Goal: Complete application form: Complete application form

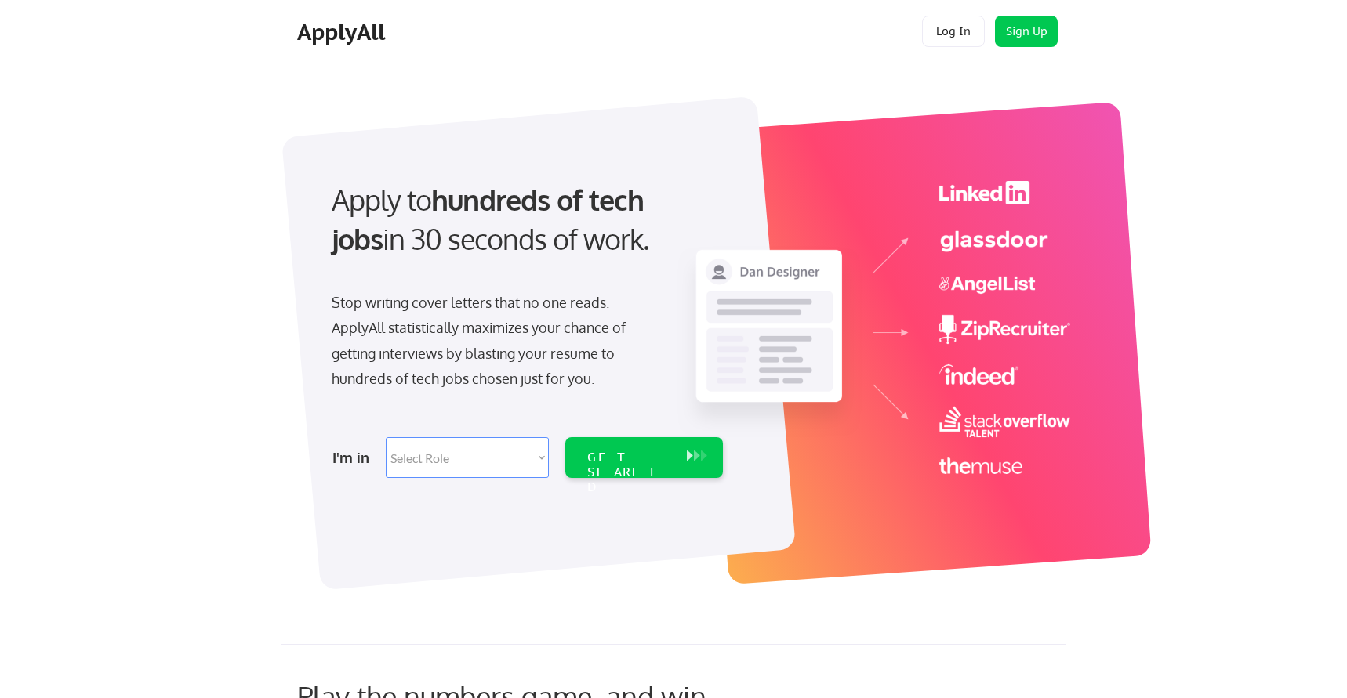
click at [477, 471] on select "Select Role Software Engineering Product Management Customer Success Sales UI/U…" at bounding box center [467, 457] width 163 height 41
select select ""engineering""
click at [386, 437] on select "Select Role Software Engineering Product Management Customer Success Sales UI/U…" at bounding box center [467, 457] width 163 height 41
select select ""engineering""
click at [638, 462] on div "GET STARTED" at bounding box center [629, 472] width 84 height 45
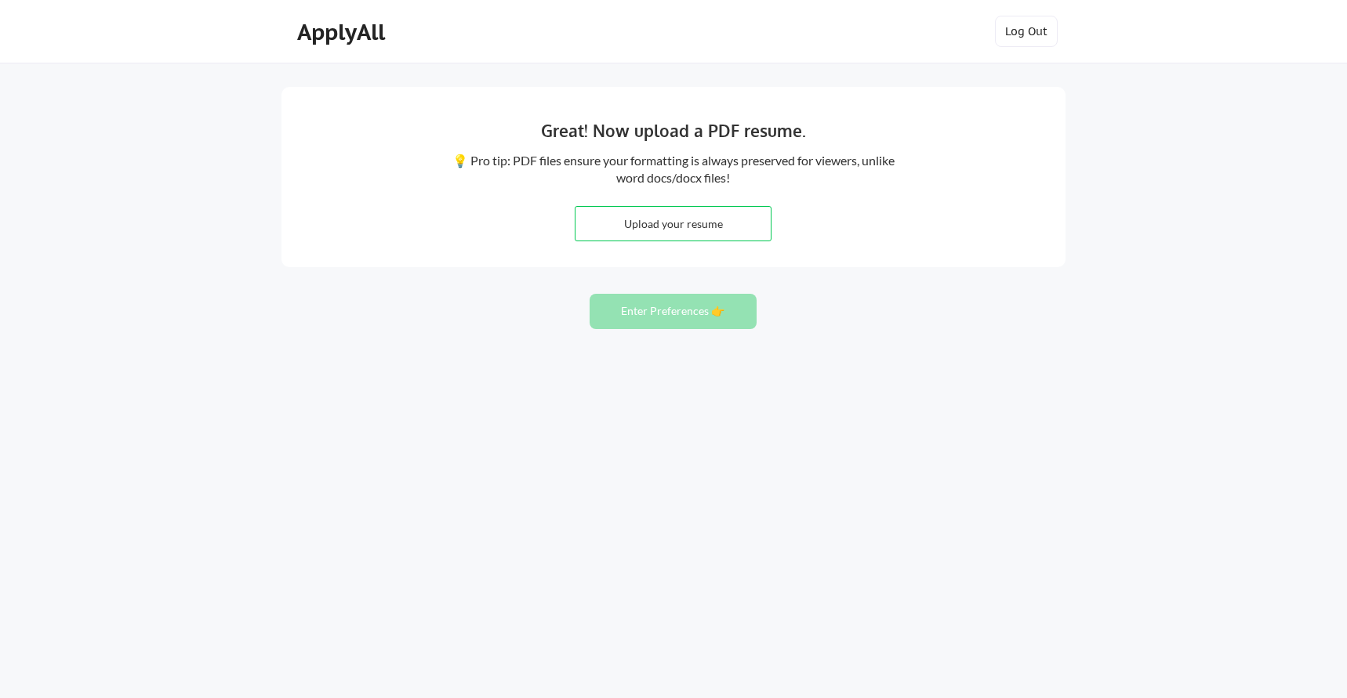
click at [710, 235] on input "file" at bounding box center [672, 224] width 195 height 34
type input "C:\fakepath\Maryam_Resume (1).pdf"
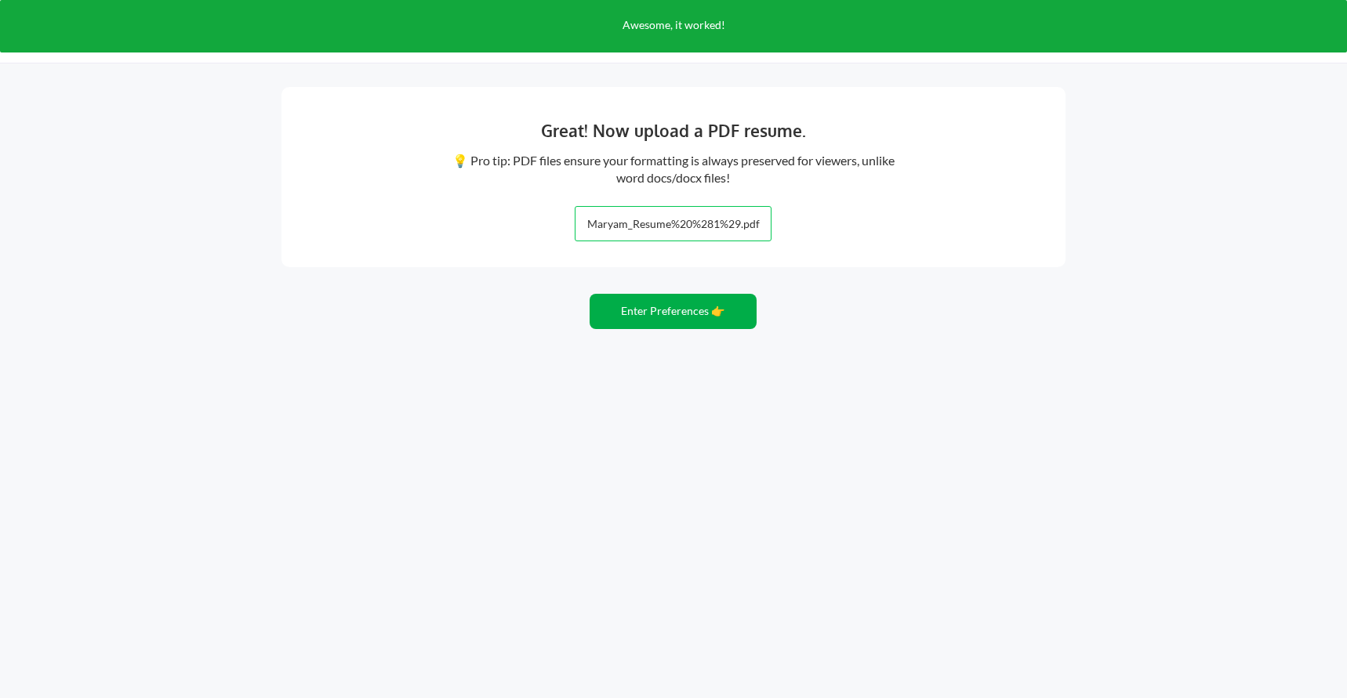
click at [683, 313] on button "Enter Preferences 👉" at bounding box center [672, 311] width 167 height 35
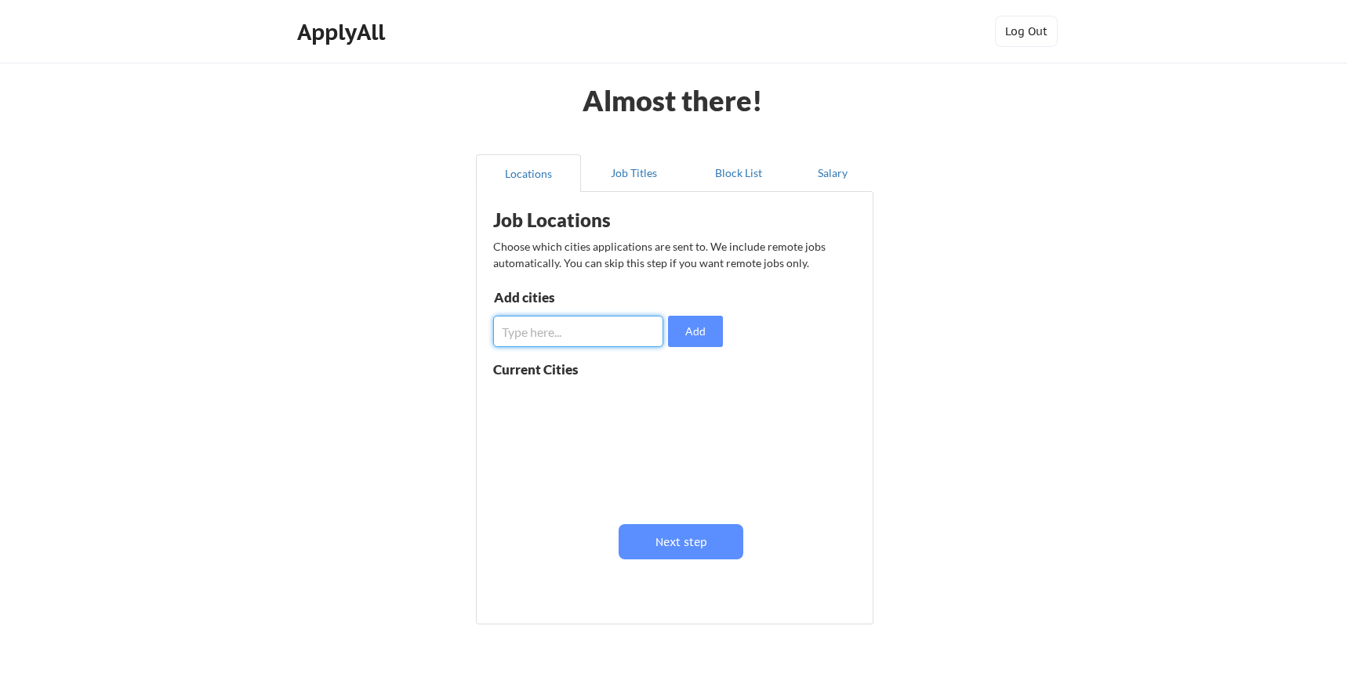
click at [619, 339] on input "input" at bounding box center [578, 331] width 170 height 31
type input "Austin, Texas"
click at [714, 332] on button "Add" at bounding box center [695, 331] width 55 height 31
click at [596, 340] on input "input" at bounding box center [578, 331] width 170 height 31
type input "Remote"
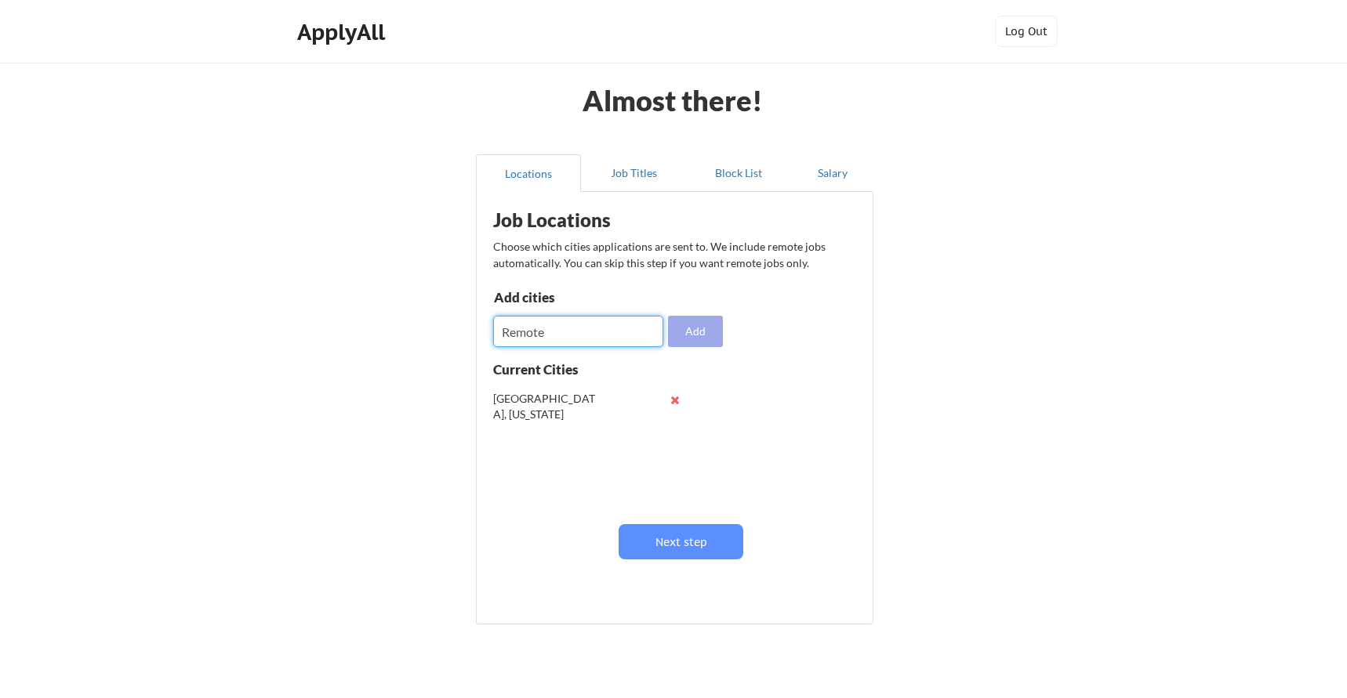
click at [705, 328] on button "Add" at bounding box center [695, 331] width 55 height 31
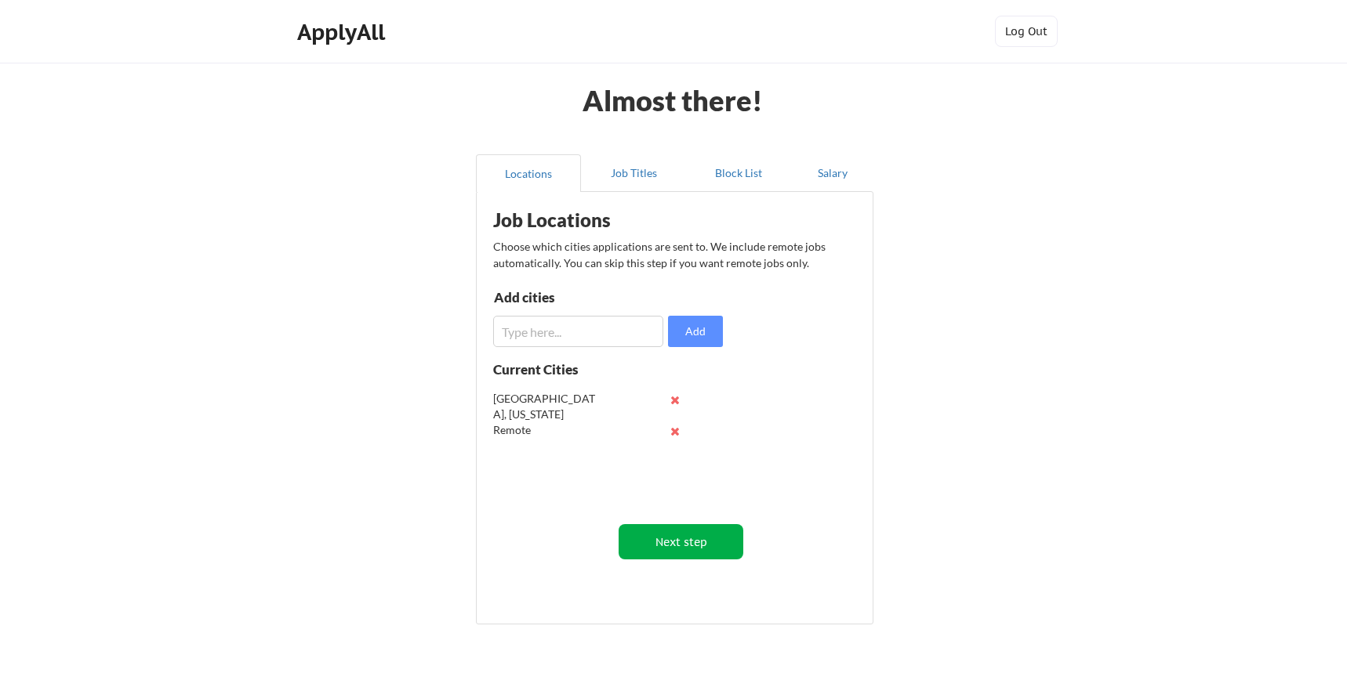
click at [687, 549] on button "Next step" at bounding box center [680, 541] width 125 height 35
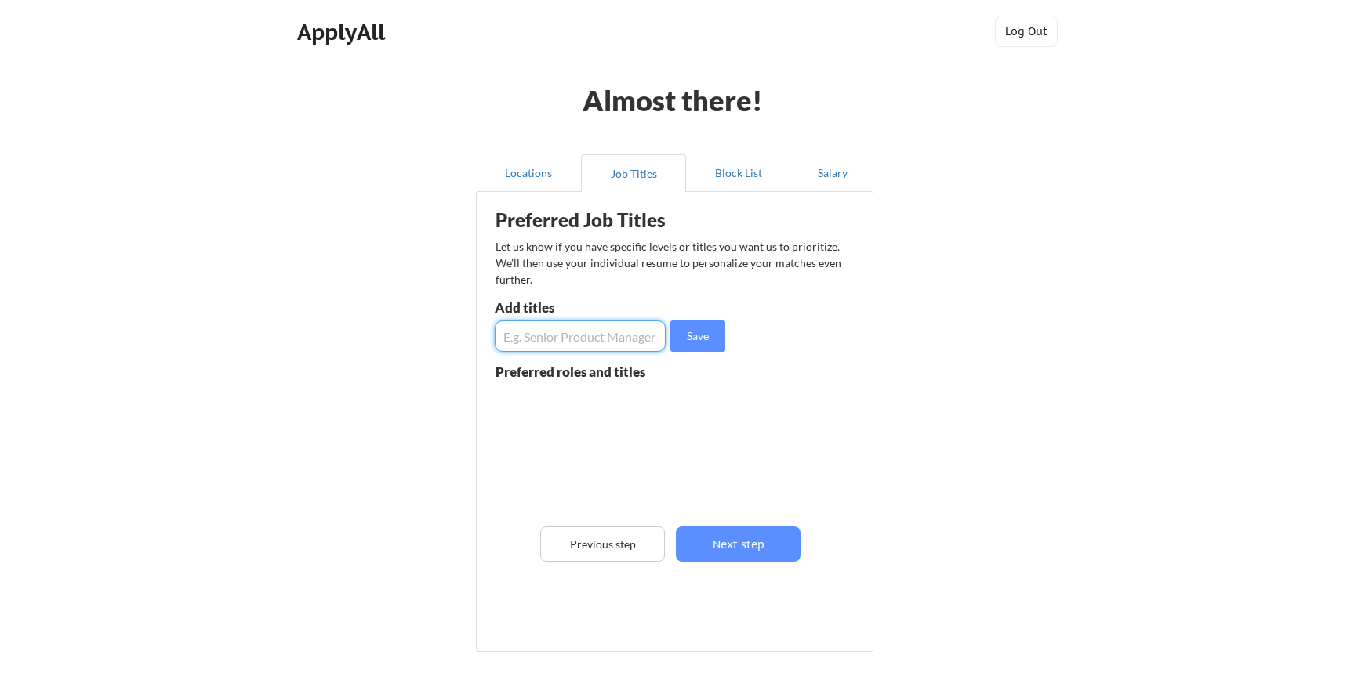
click at [613, 335] on input "input" at bounding box center [580, 336] width 171 height 31
type input "Engineering manager"
click at [698, 340] on button "Save" at bounding box center [697, 336] width 55 height 31
click at [625, 332] on input "input" at bounding box center [580, 336] width 171 height 31
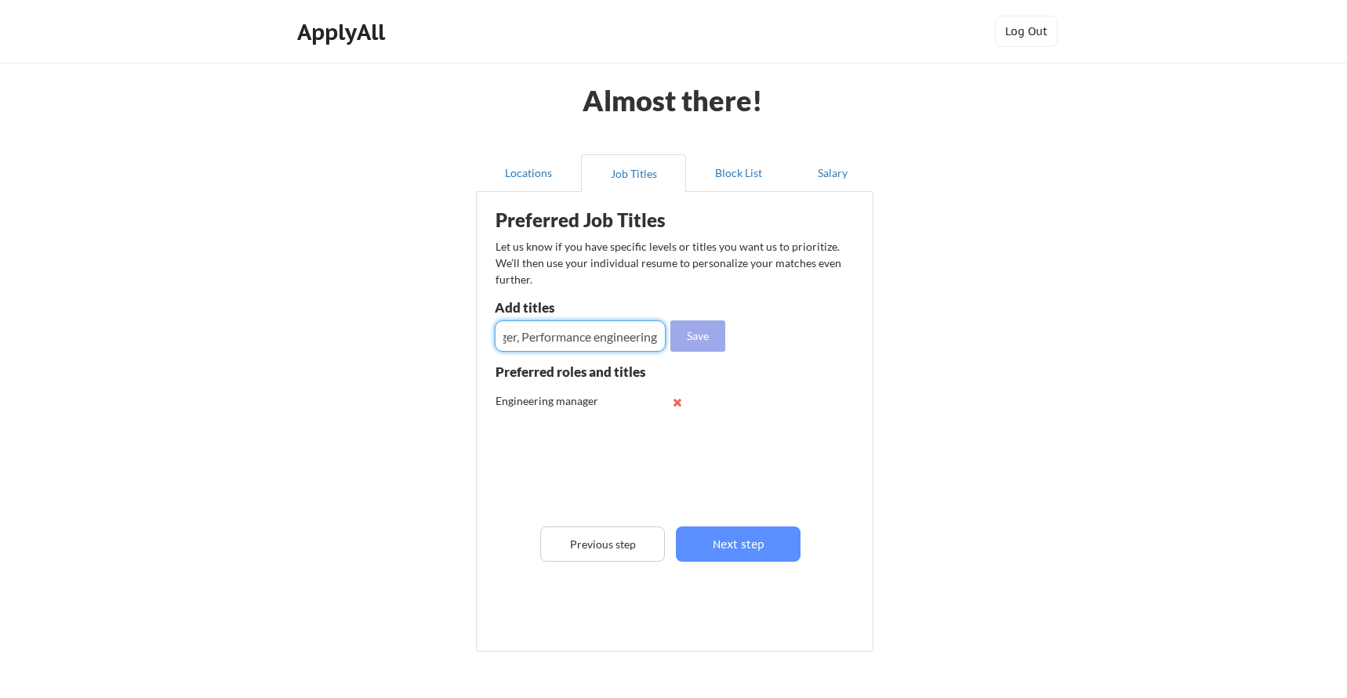
type input "Engineering manager, Performance engineering"
click at [694, 343] on button "Save" at bounding box center [697, 336] width 55 height 31
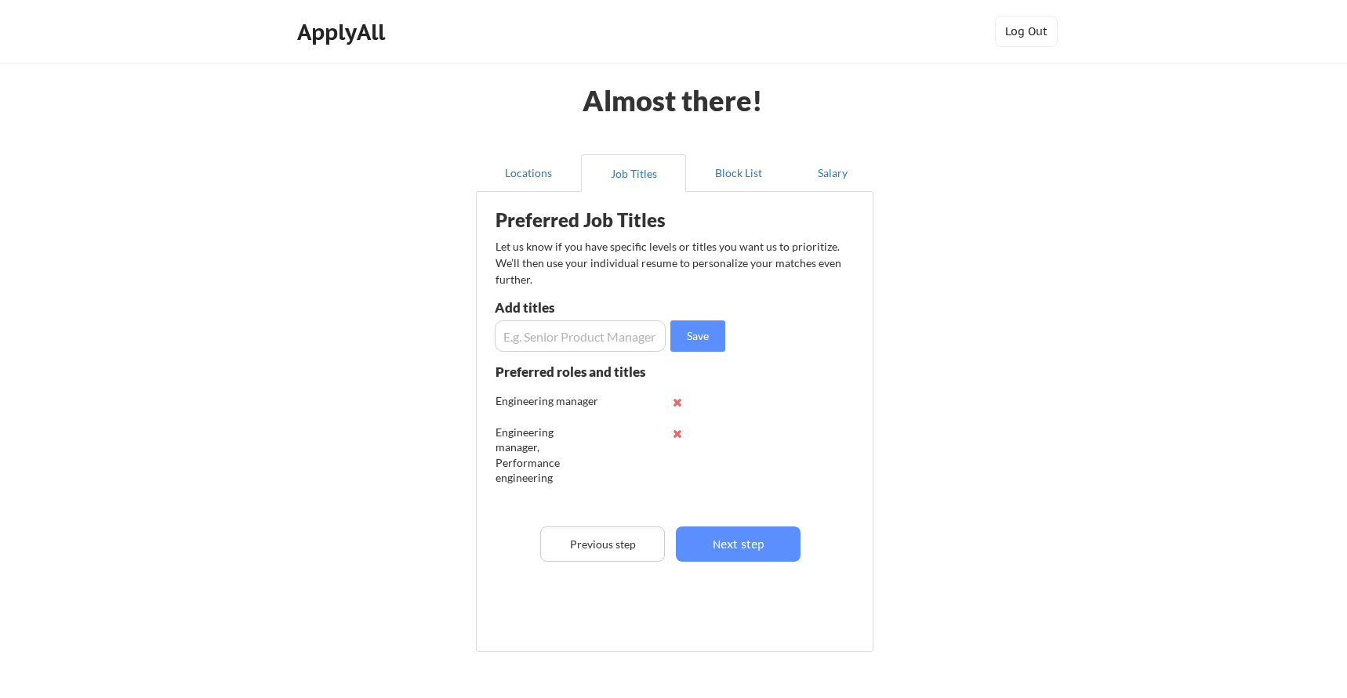
click at [640, 337] on input "input" at bounding box center [580, 336] width 171 height 31
type input "Performance Engineer"
click at [701, 329] on button "Save" at bounding box center [697, 336] width 55 height 31
click at [742, 548] on button "Next step" at bounding box center [738, 544] width 125 height 35
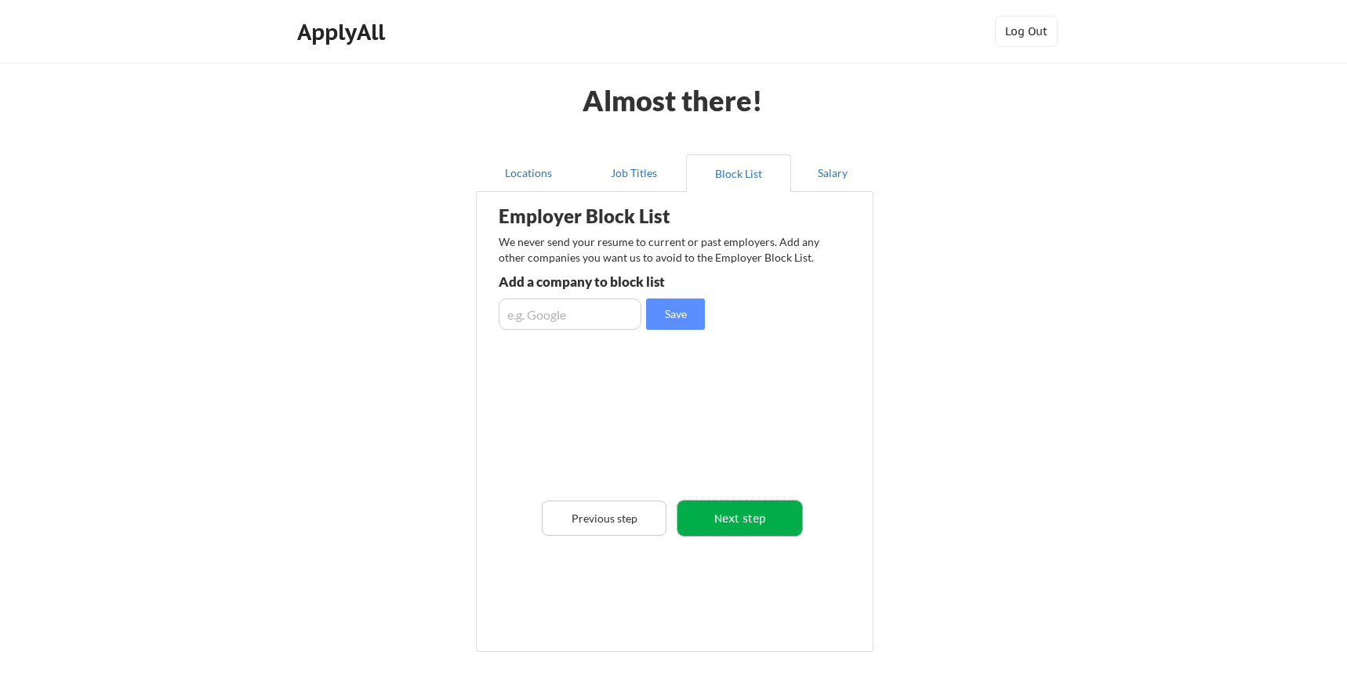
click at [754, 512] on button "Next step" at bounding box center [739, 518] width 125 height 35
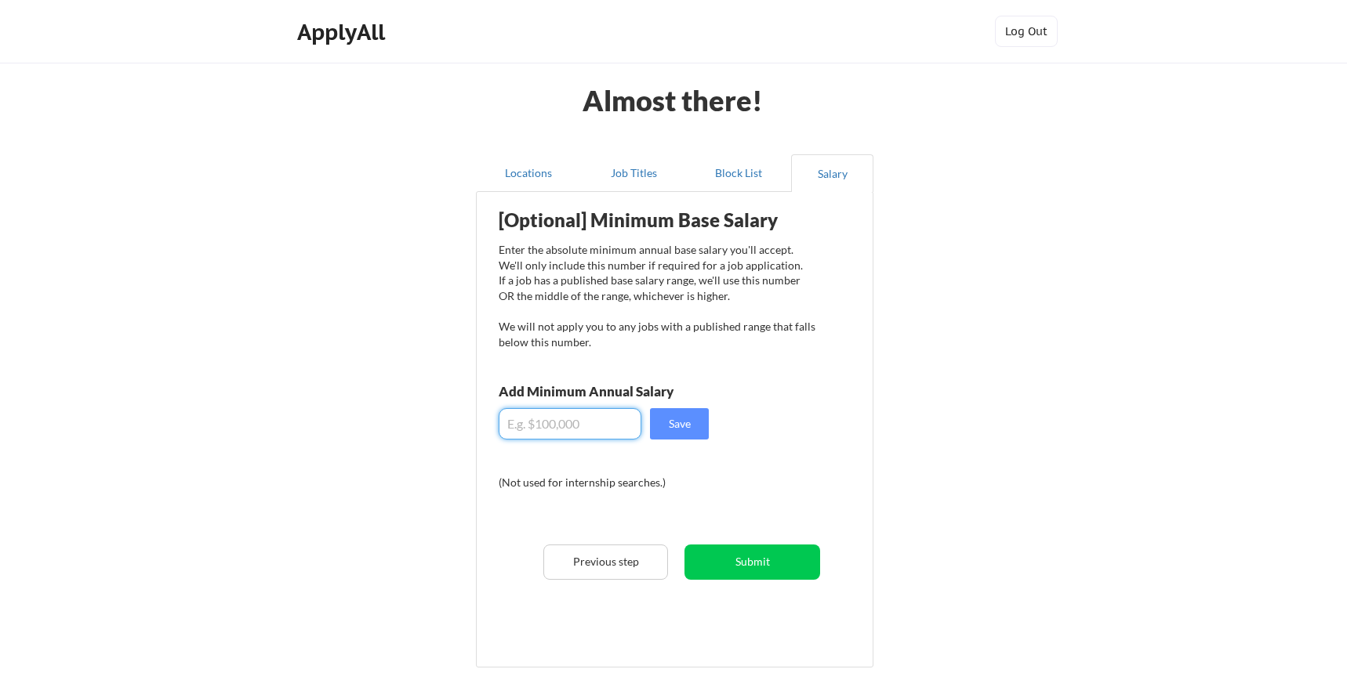
click at [576, 430] on input "input" at bounding box center [570, 423] width 143 height 31
type input "$150,000"
click at [739, 565] on button "Submit" at bounding box center [752, 562] width 136 height 35
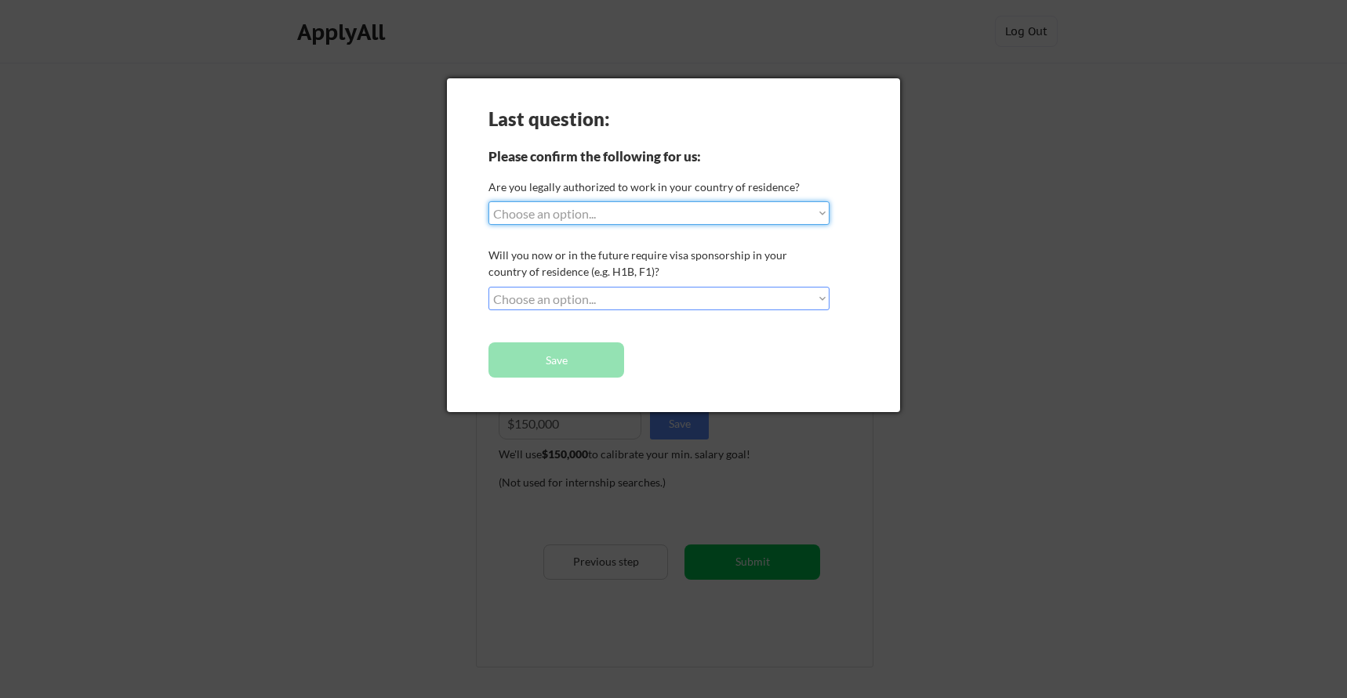
click at [594, 216] on select "Choose an option... Yes, I am a US Citizen Yes, I am a Canadian Citizen Yes, I …" at bounding box center [658, 213] width 341 height 24
click at [488, 201] on select "Choose an option... Yes, I am a US Citizen Yes, I am a Canadian Citizen Yes, I …" at bounding box center [658, 213] width 341 height 24
click at [636, 214] on select "Choose an option... Yes, I am a US Citizen Yes, I am a Canadian Citizen Yes, I …" at bounding box center [658, 213] width 341 height 24
select select ""yes__i_am_a_us_green_card_holder""
click at [488, 201] on select "Choose an option... Yes, I am a US Citizen Yes, I am a Canadian Citizen Yes, I …" at bounding box center [658, 213] width 341 height 24
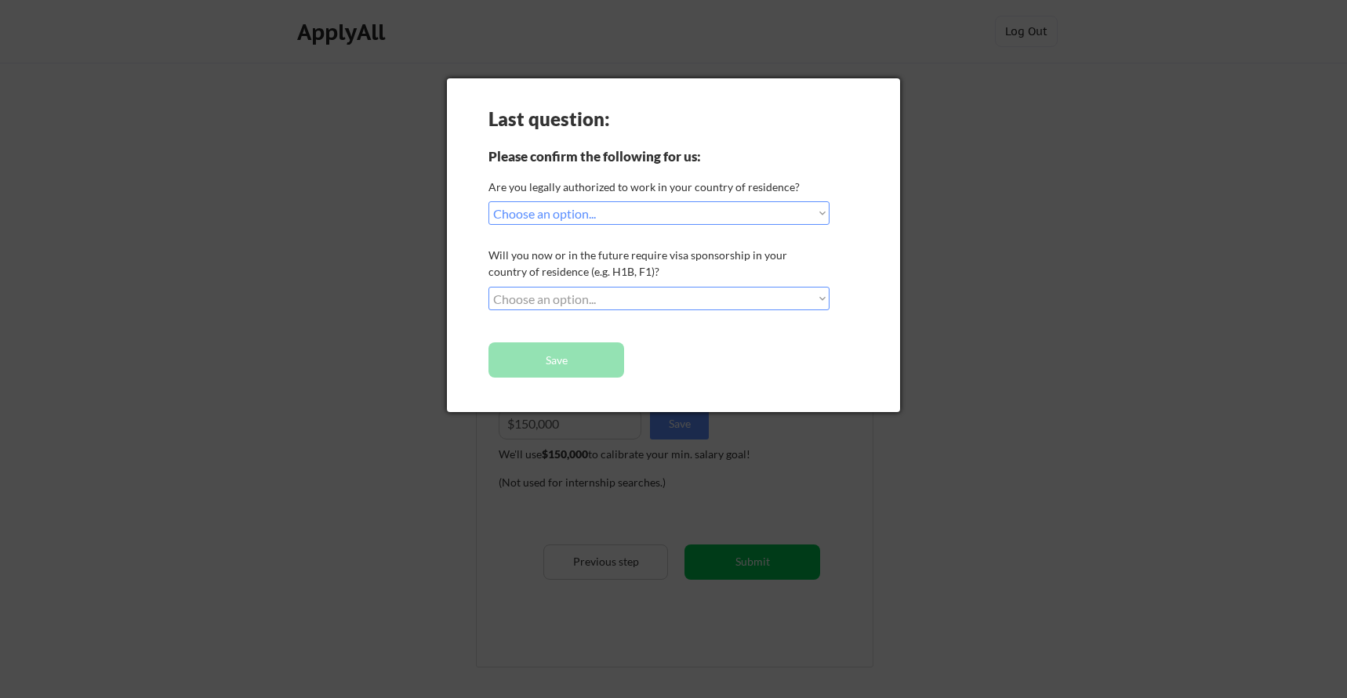
click at [654, 295] on select "Choose an option... No, I will not need sponsorship Yes, I will need sponsorship" at bounding box center [658, 299] width 341 height 24
select select ""no__i_will_not_need_sponsorship""
click at [488, 287] on select "Choose an option... No, I will not need sponsorship Yes, I will need sponsorship" at bounding box center [658, 299] width 341 height 24
click at [582, 362] on button "Save" at bounding box center [556, 360] width 136 height 35
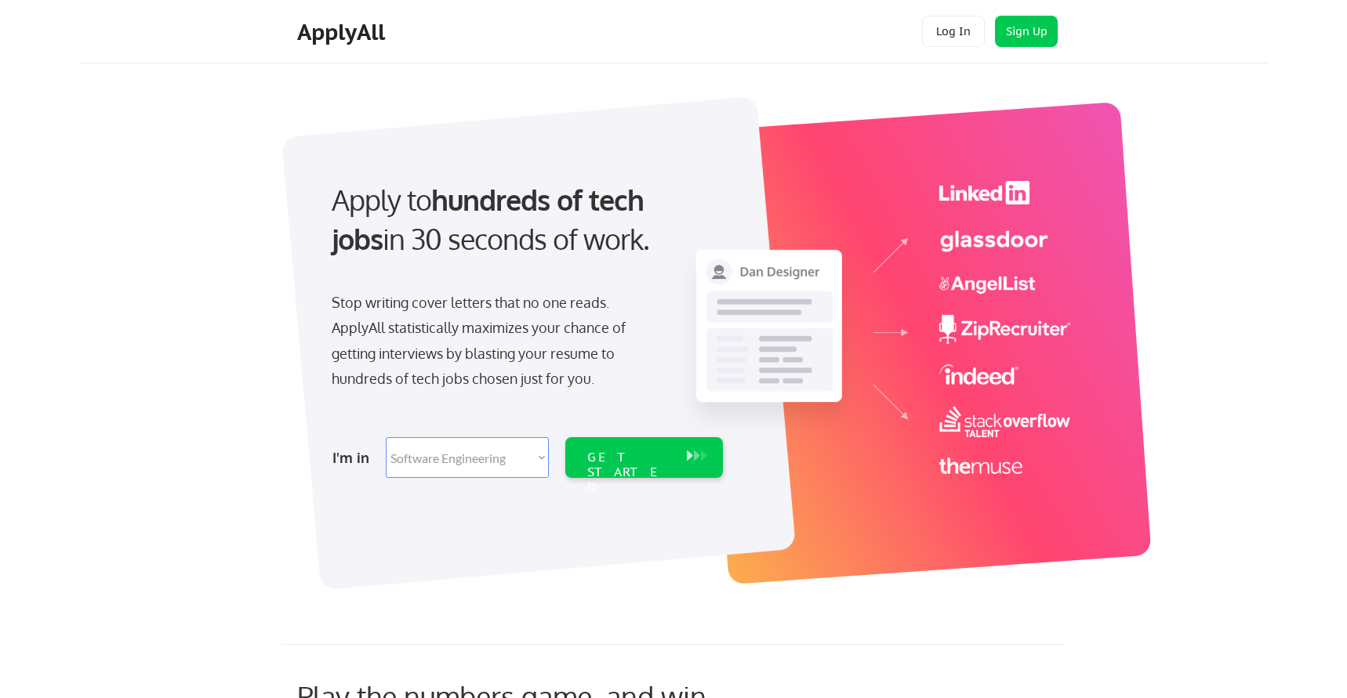
select select ""engineering""
